Goal: Find specific page/section: Find specific page/section

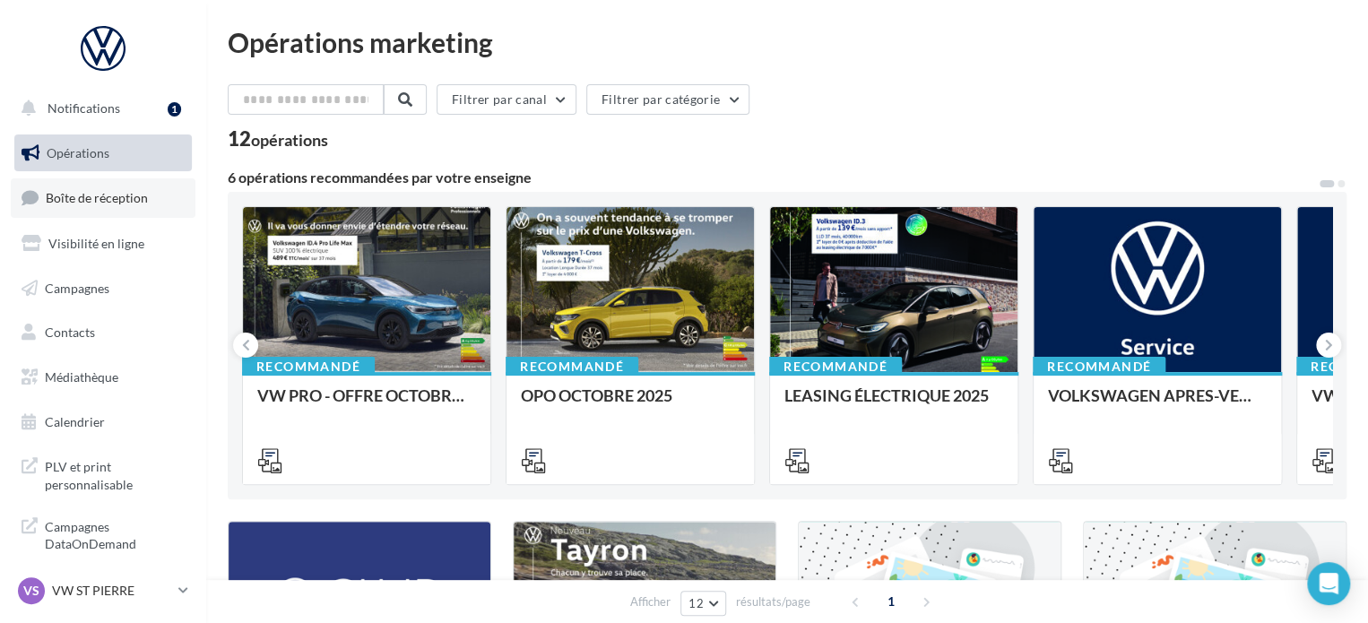
click at [91, 200] on span "Boîte de réception" at bounding box center [97, 197] width 102 height 15
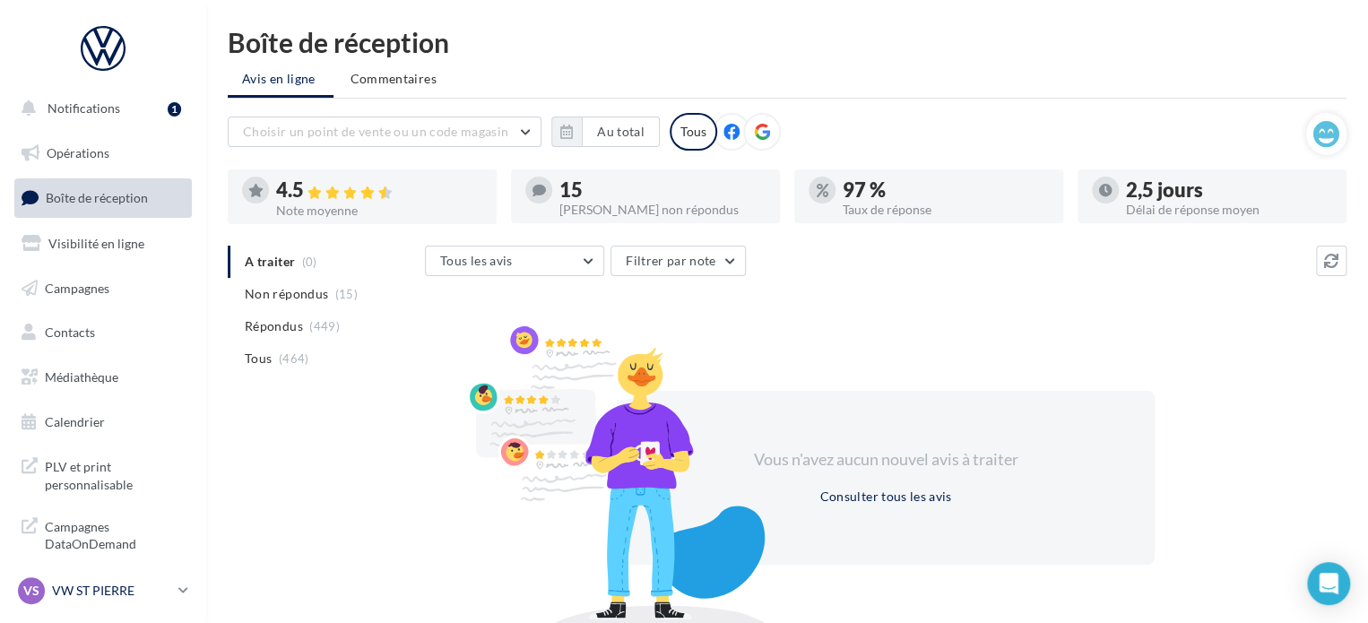
click at [182, 592] on icon at bounding box center [183, 590] width 10 height 15
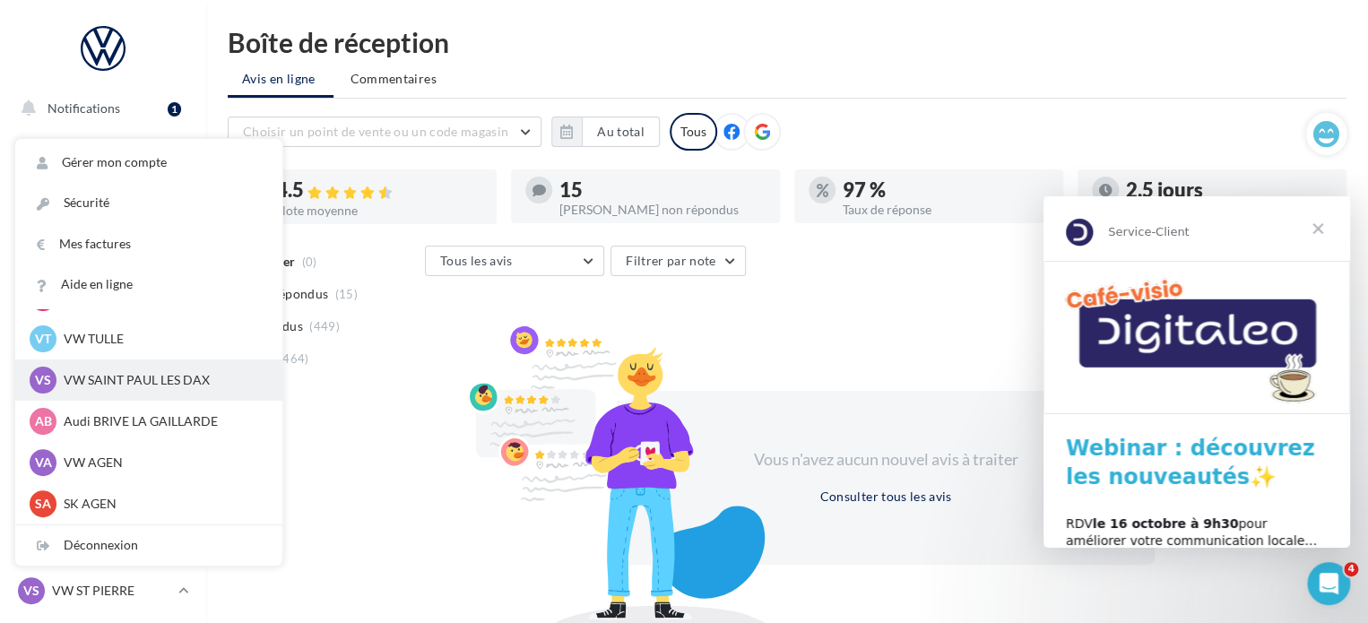
click at [194, 387] on p "VW SAINT PAUL LES DAX" at bounding box center [162, 380] width 197 height 18
